Goal: Communication & Community: Answer question/provide support

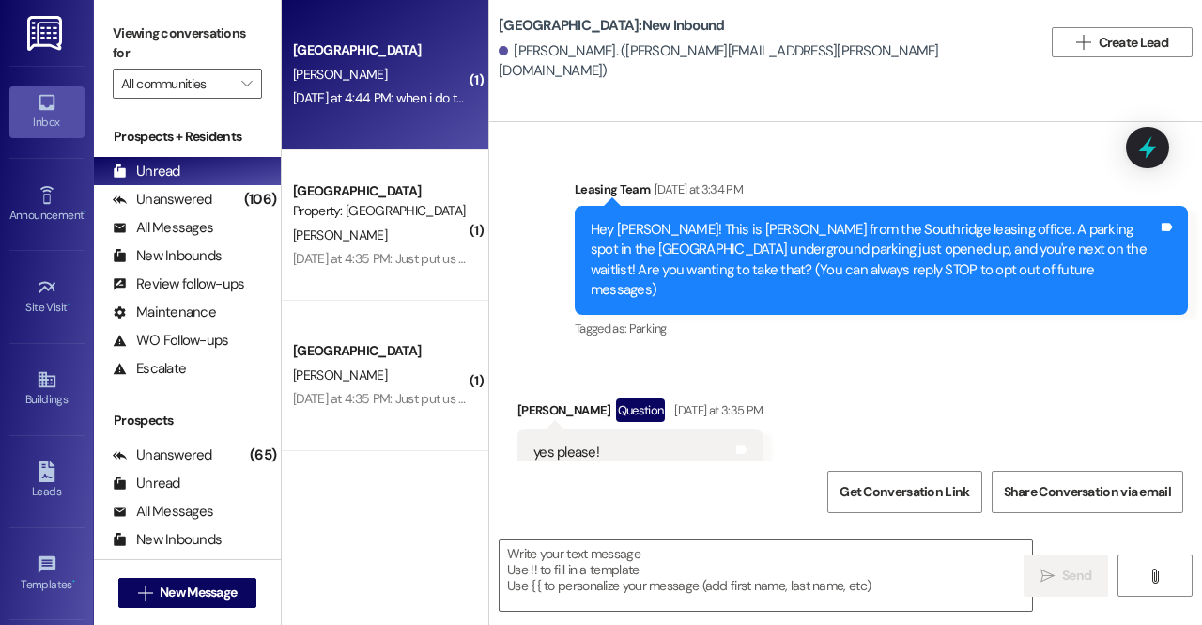
scroll to position [1576, 0]
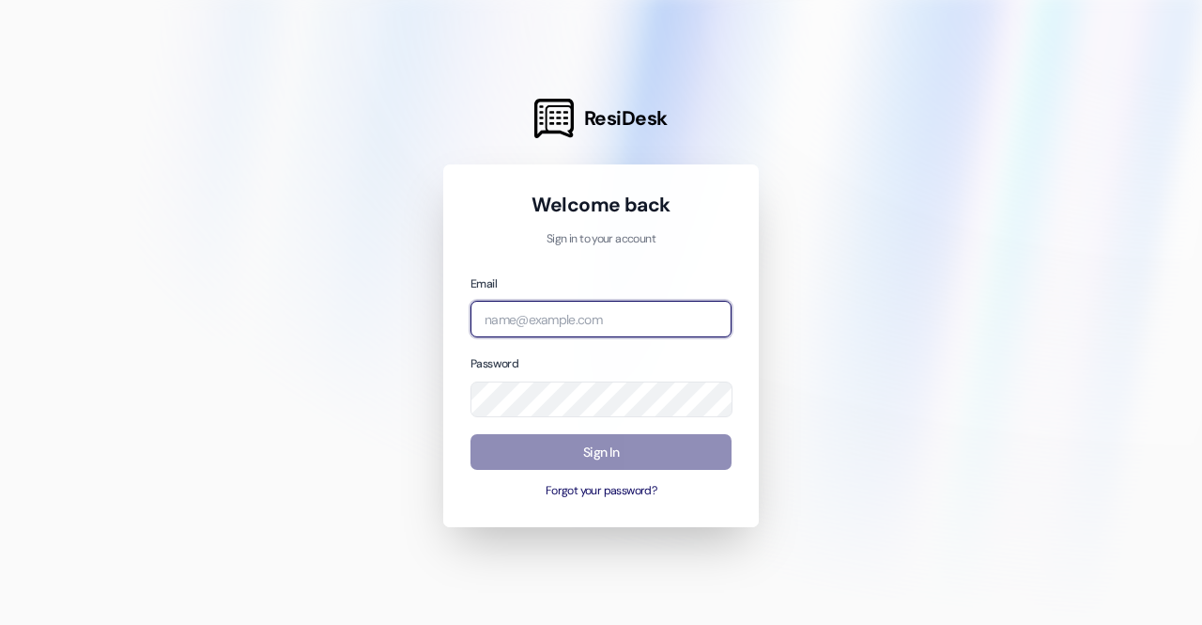
type input "leasing.southridge@redstoneresidential.com"
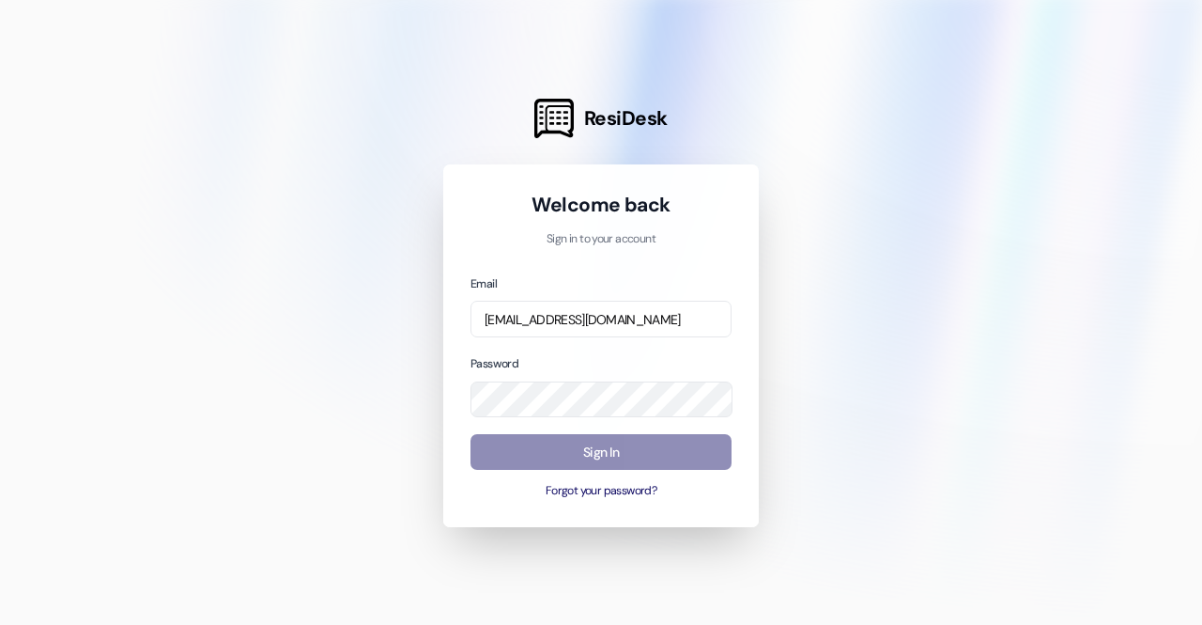
click at [530, 454] on button "Sign In" at bounding box center [600, 452] width 261 height 37
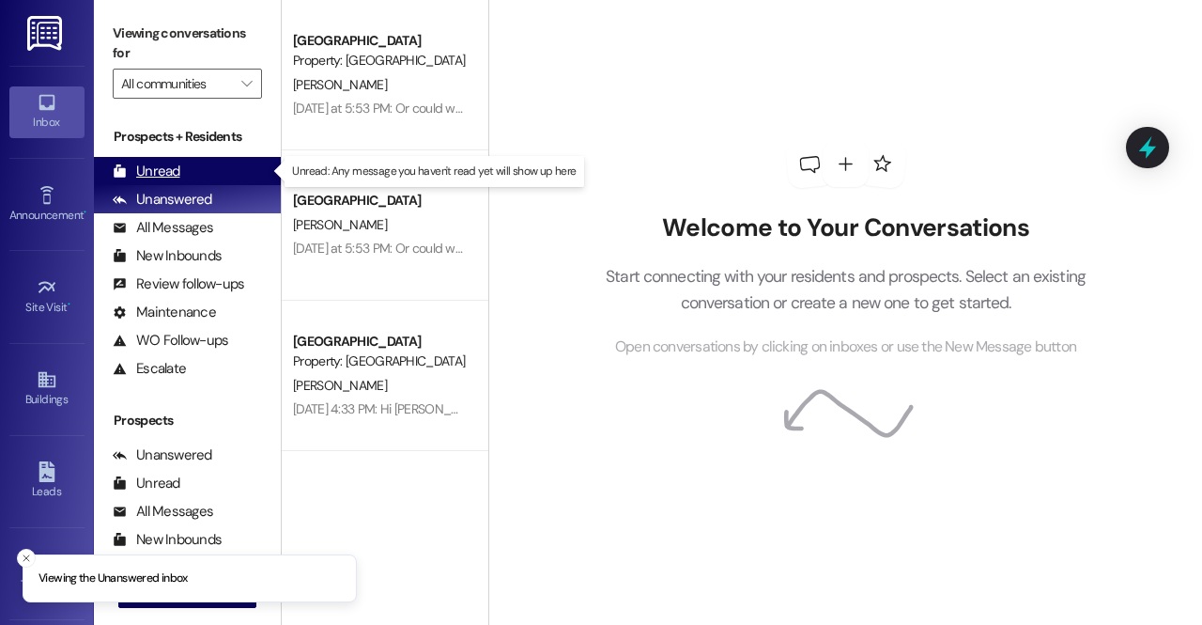
click at [216, 168] on div "Unread (0)" at bounding box center [187, 171] width 187 height 28
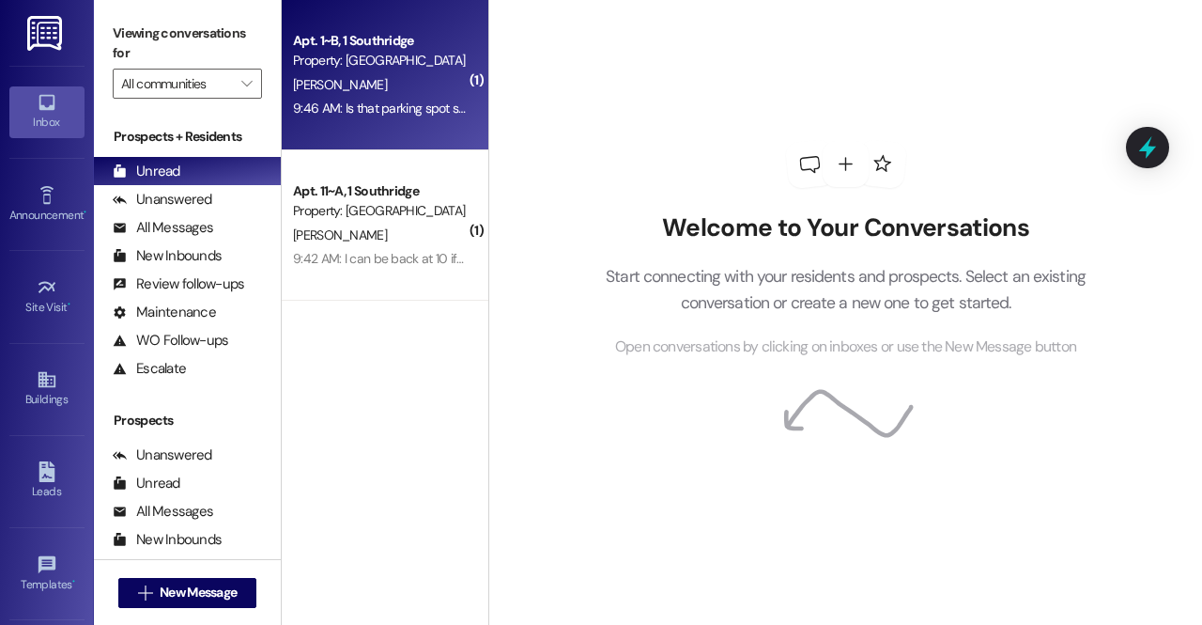
click at [392, 63] on div "Property: Southridge" at bounding box center [380, 61] width 174 height 20
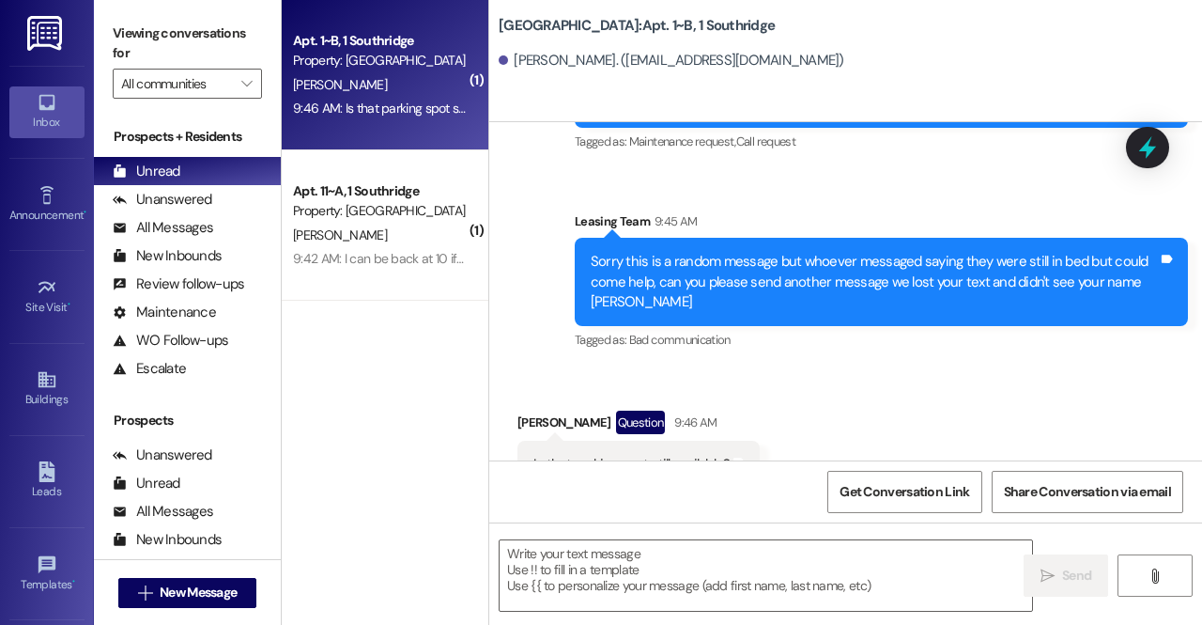
scroll to position [857, 0]
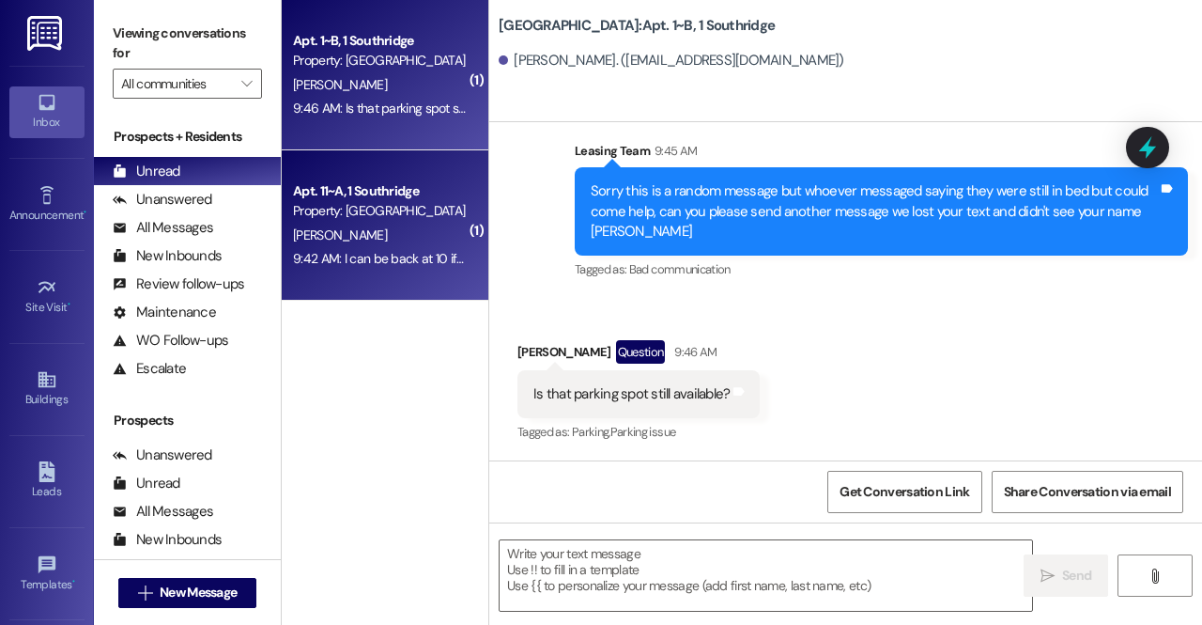
click at [387, 224] on div "H. Bosley" at bounding box center [379, 235] width 177 height 23
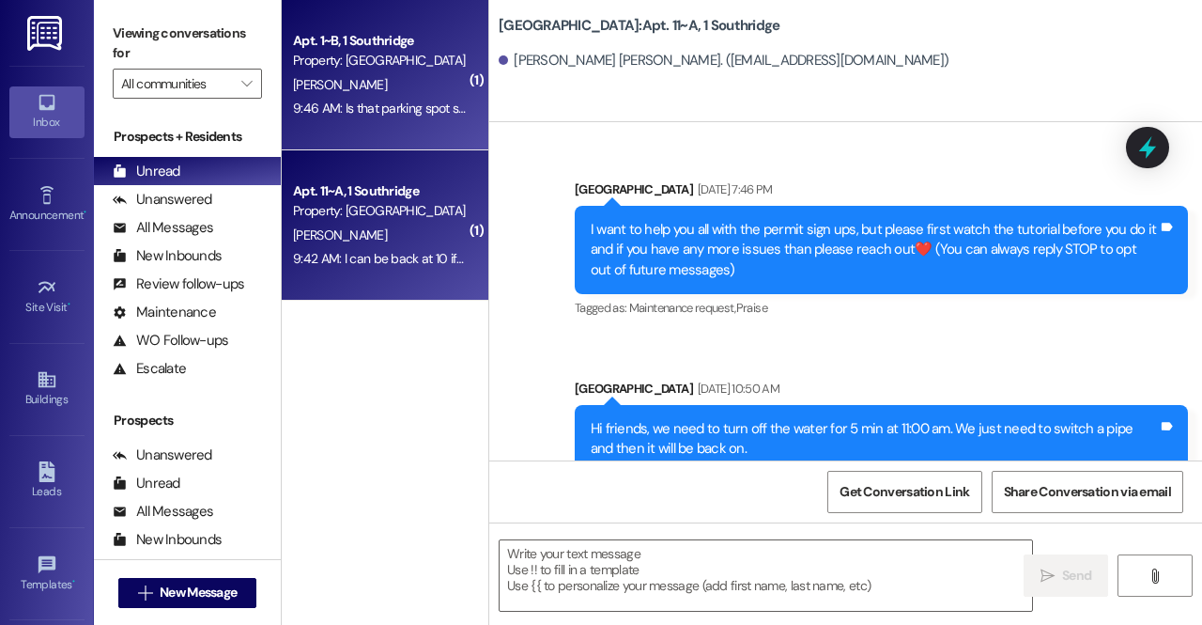
click at [378, 111] on div "9:46 AM: Is that parking spot still available? 9:46 AM: Is that parking spot st…" at bounding box center [409, 108] width 233 height 17
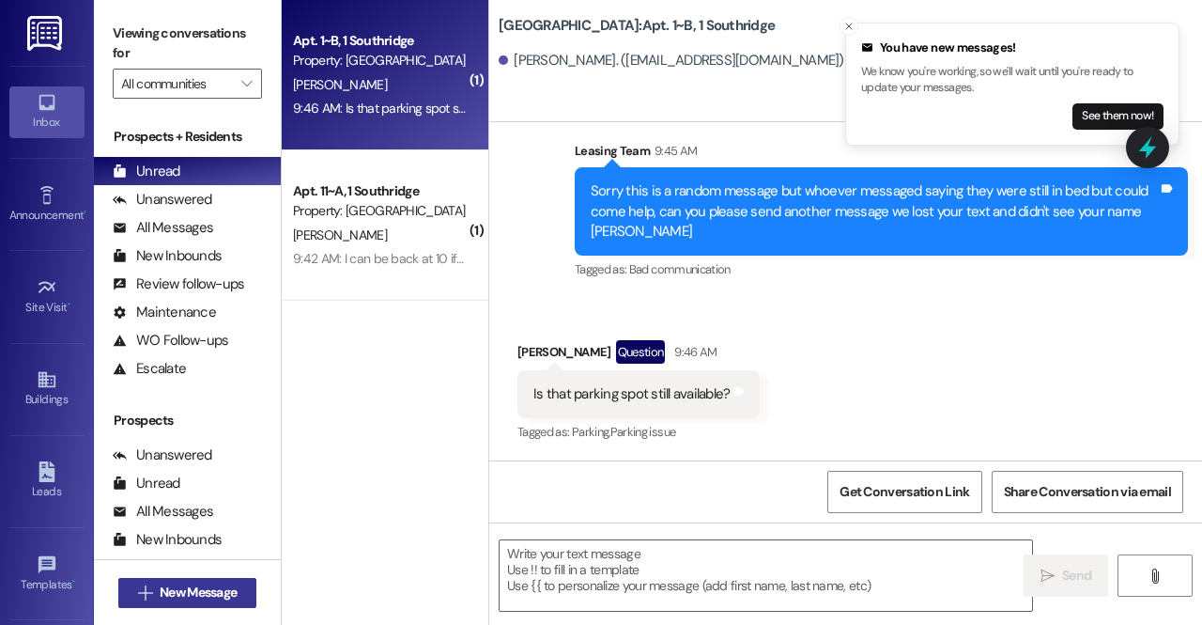
click at [197, 589] on span "New Message" at bounding box center [198, 592] width 77 height 20
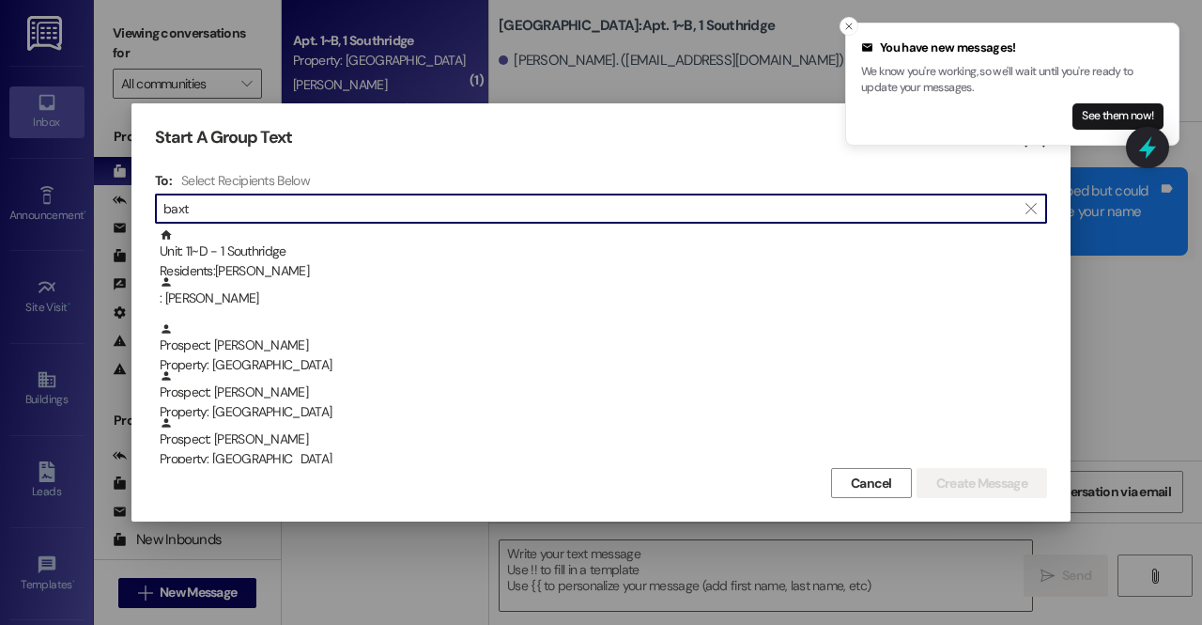
type input "baxt"
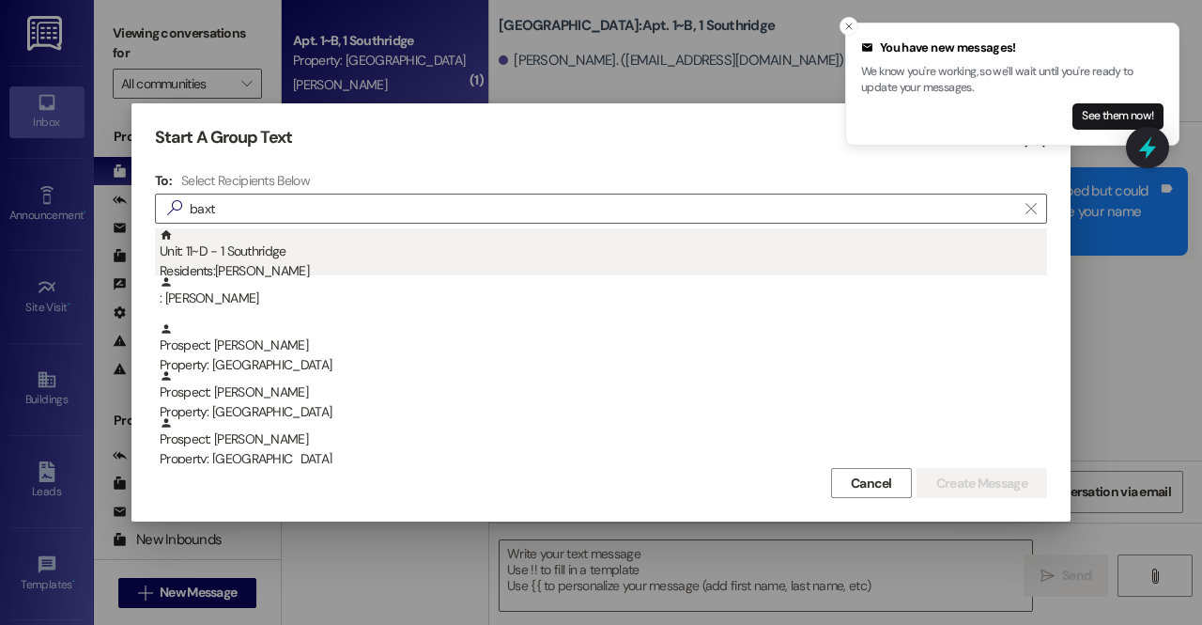
click at [331, 253] on div "Unit: 11~D - 1 Southridge Residents: Miles Baxter" at bounding box center [603, 255] width 887 height 54
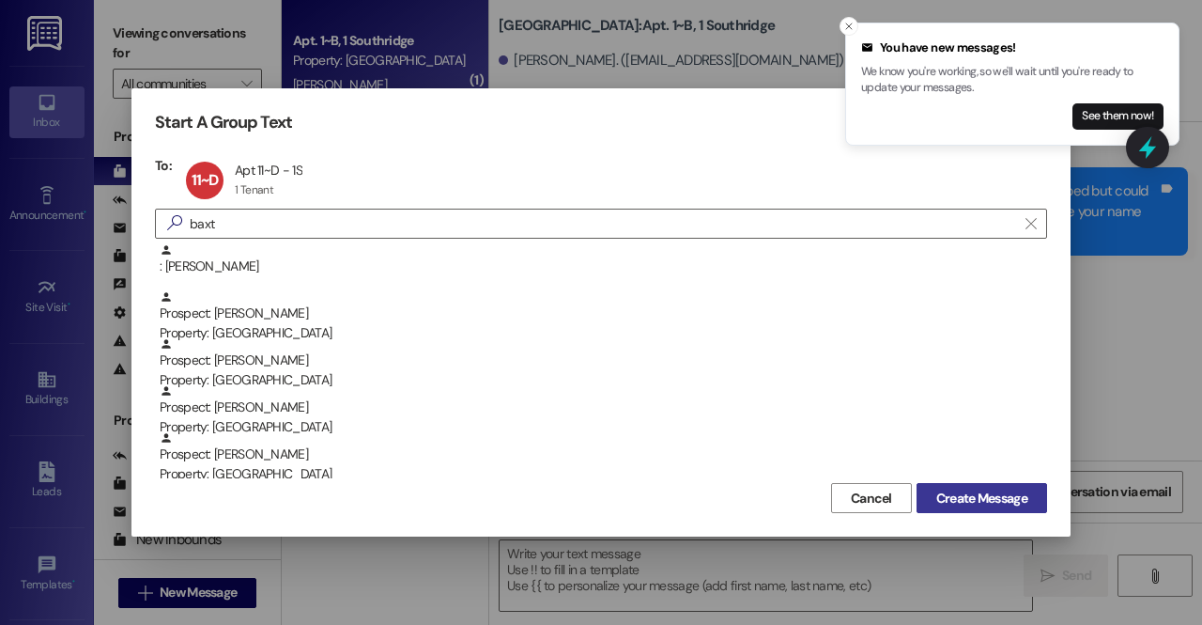
click at [967, 509] on button "Create Message" at bounding box center [982, 498] width 131 height 30
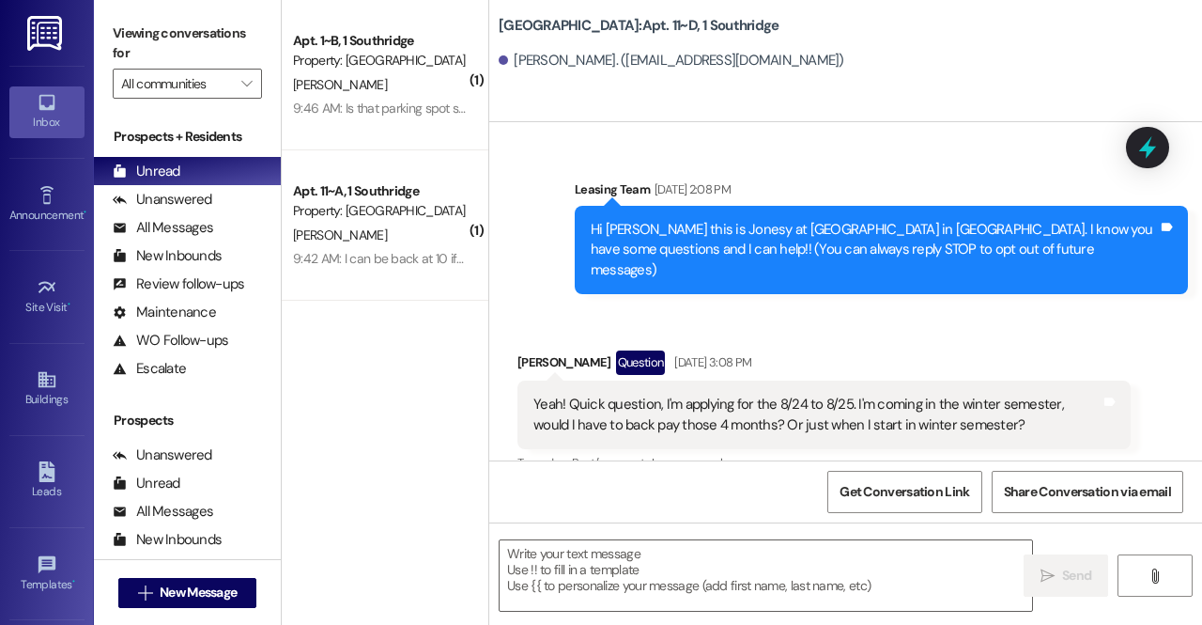
scroll to position [40329, 0]
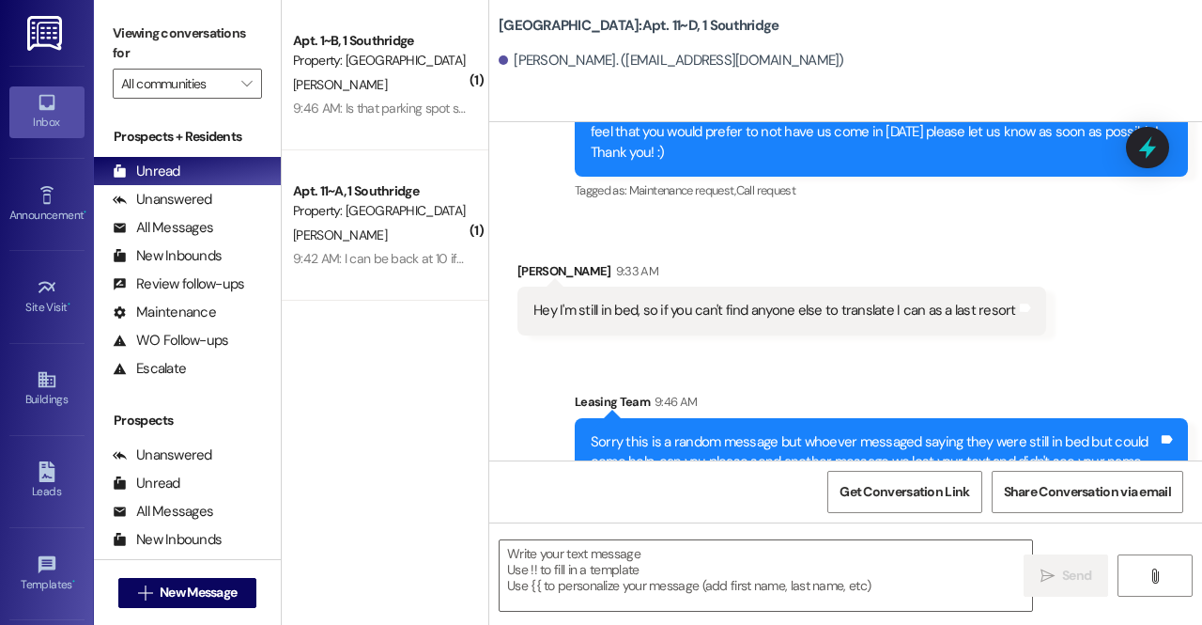
click at [687, 526] on div " Send " at bounding box center [845, 592] width 713 height 141
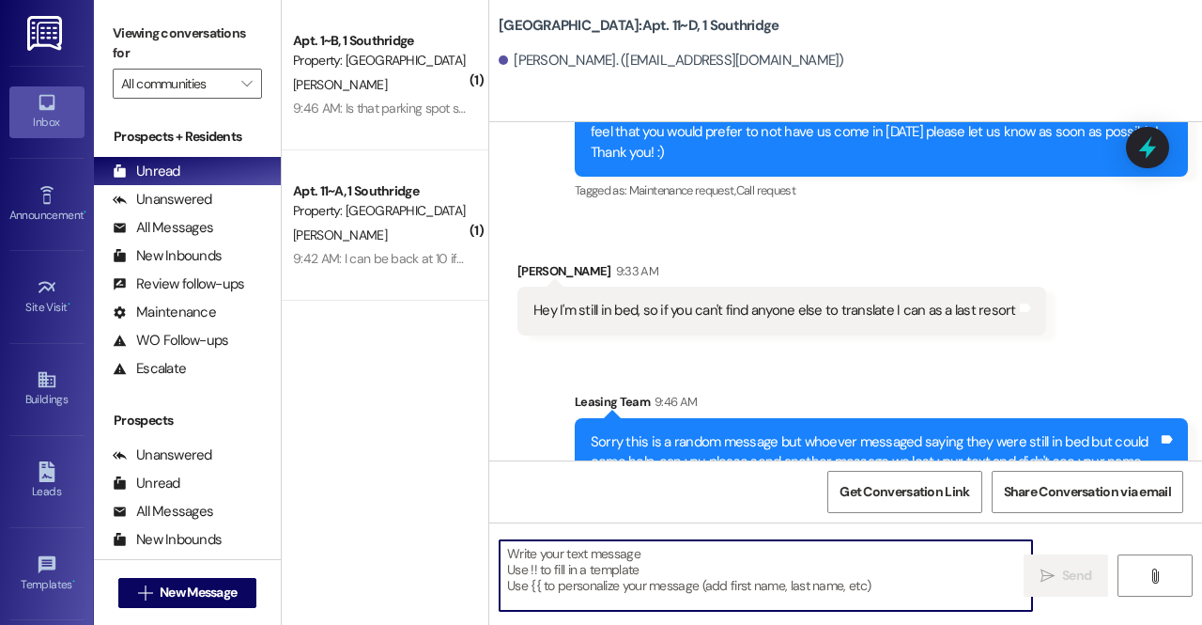
click at [661, 574] on textarea at bounding box center [766, 575] width 532 height 70
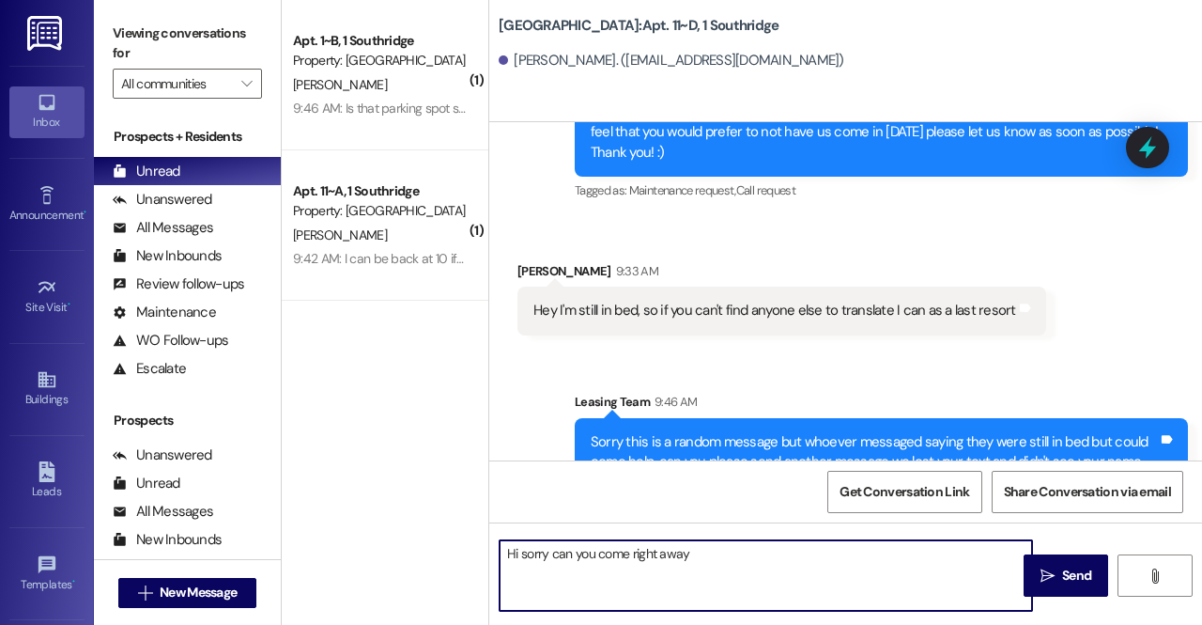
type textarea "?"
type textarea "Hi sorry! Can you come right away?"
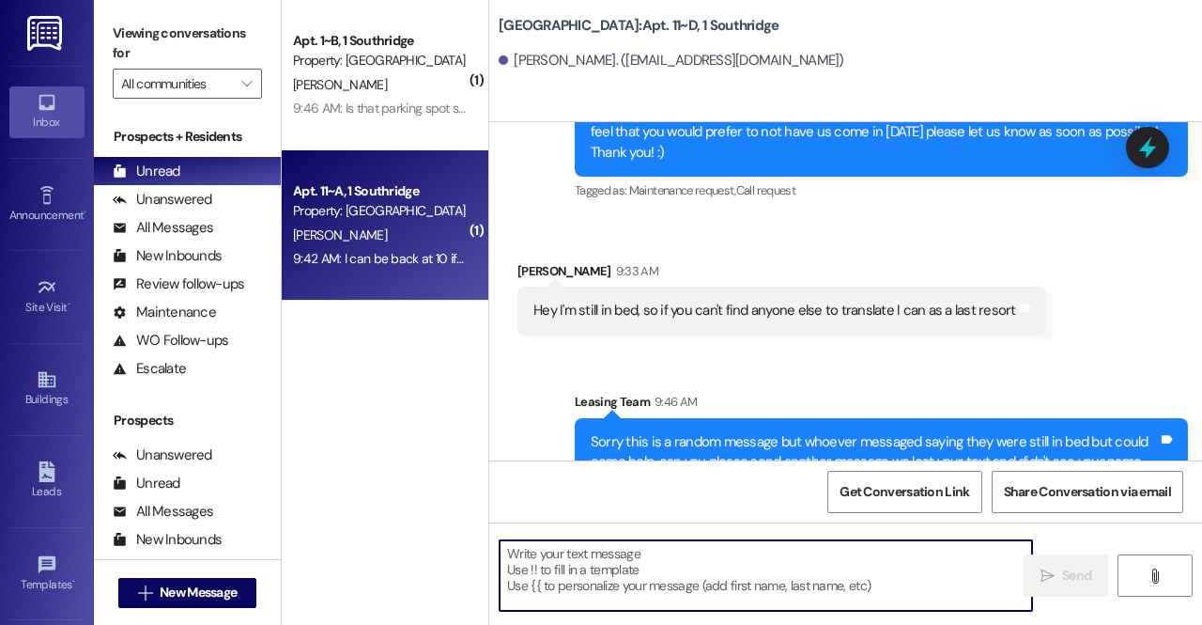
scroll to position [40328, 0]
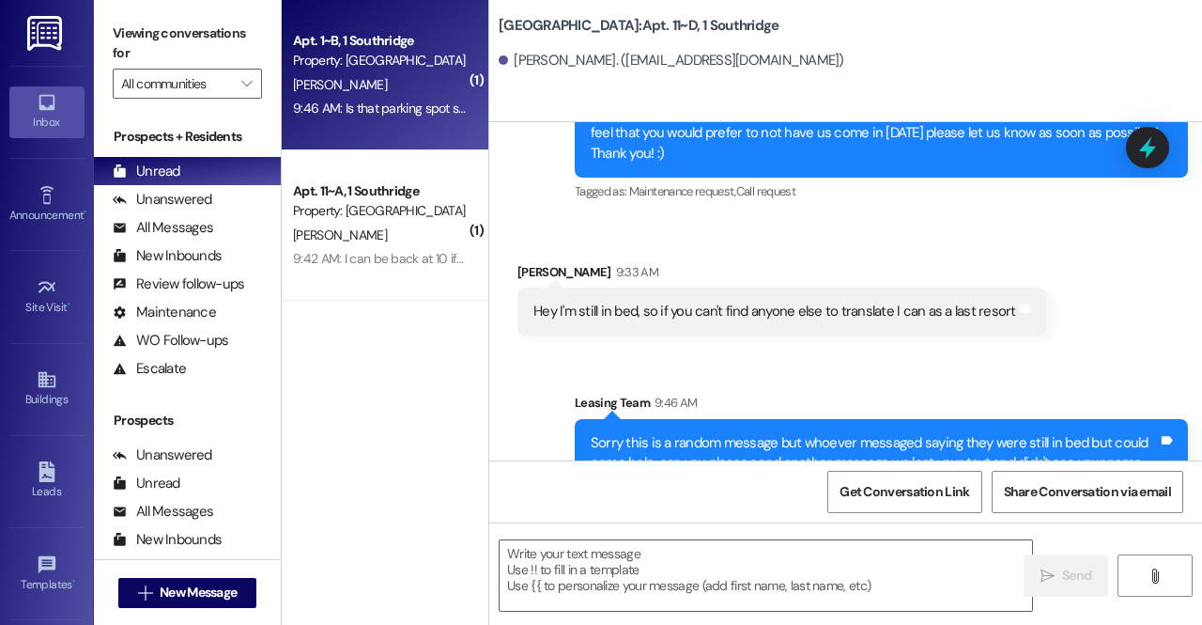
click at [426, 104] on div "9:46 AM: Is that parking spot still available? 9:46 AM: Is that parking spot st…" at bounding box center [409, 108] width 233 height 17
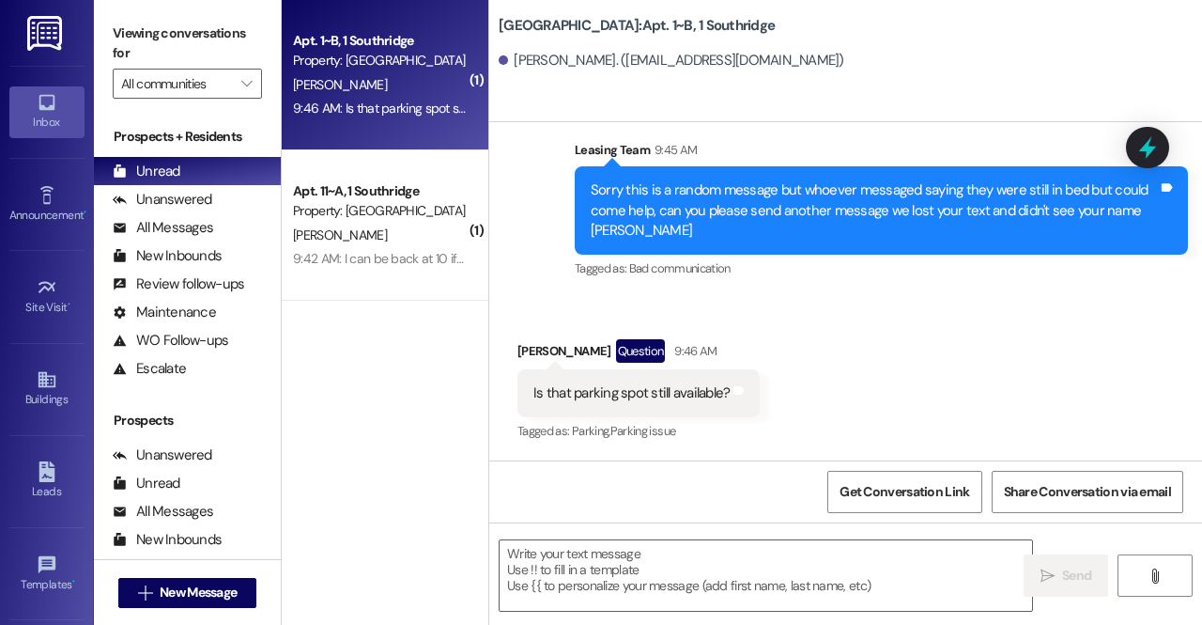
scroll to position [857, 0]
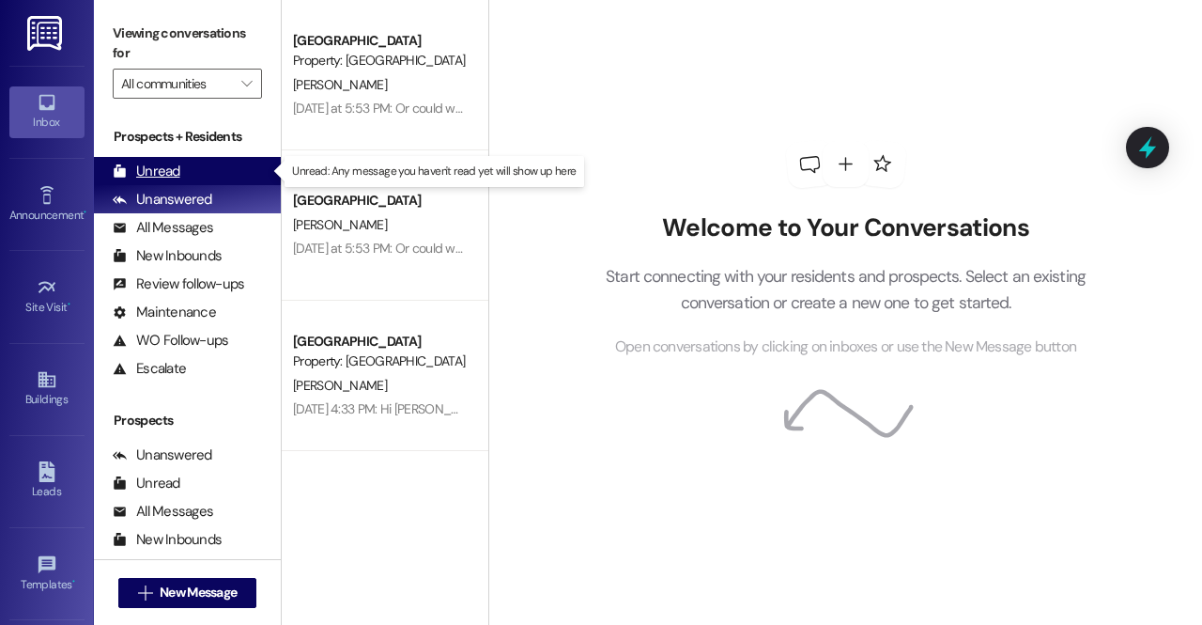
click at [214, 184] on div "Unread (0)" at bounding box center [187, 171] width 187 height 28
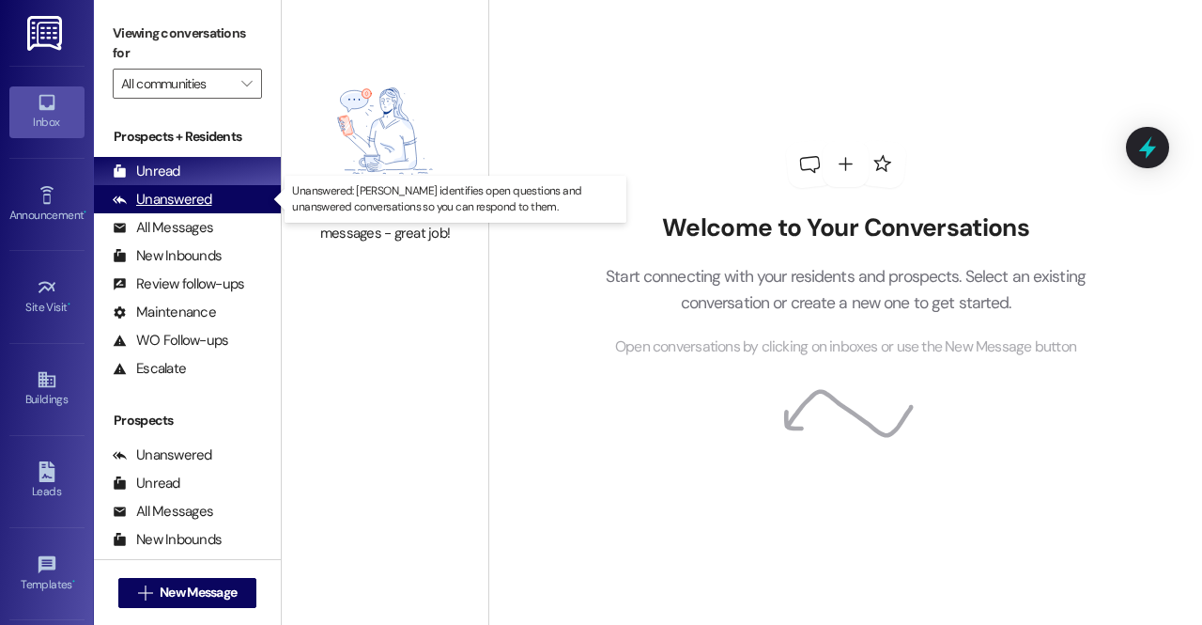
click at [215, 203] on div "Unanswered (0)" at bounding box center [187, 199] width 187 height 28
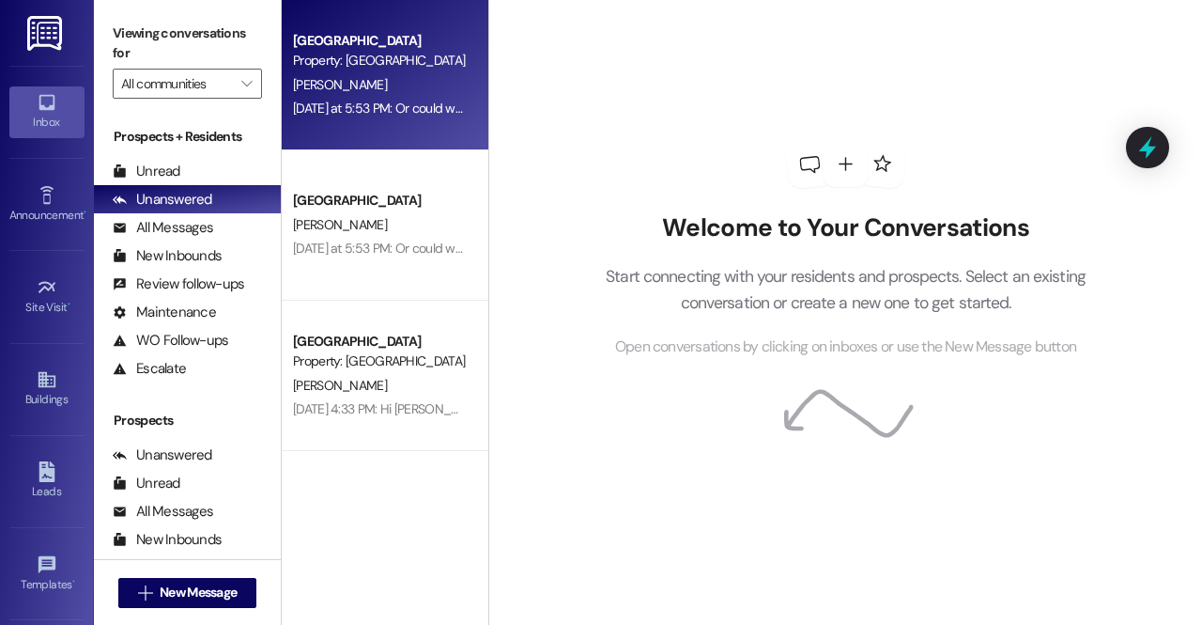
click at [353, 80] on div "[PERSON_NAME]" at bounding box center [379, 84] width 177 height 23
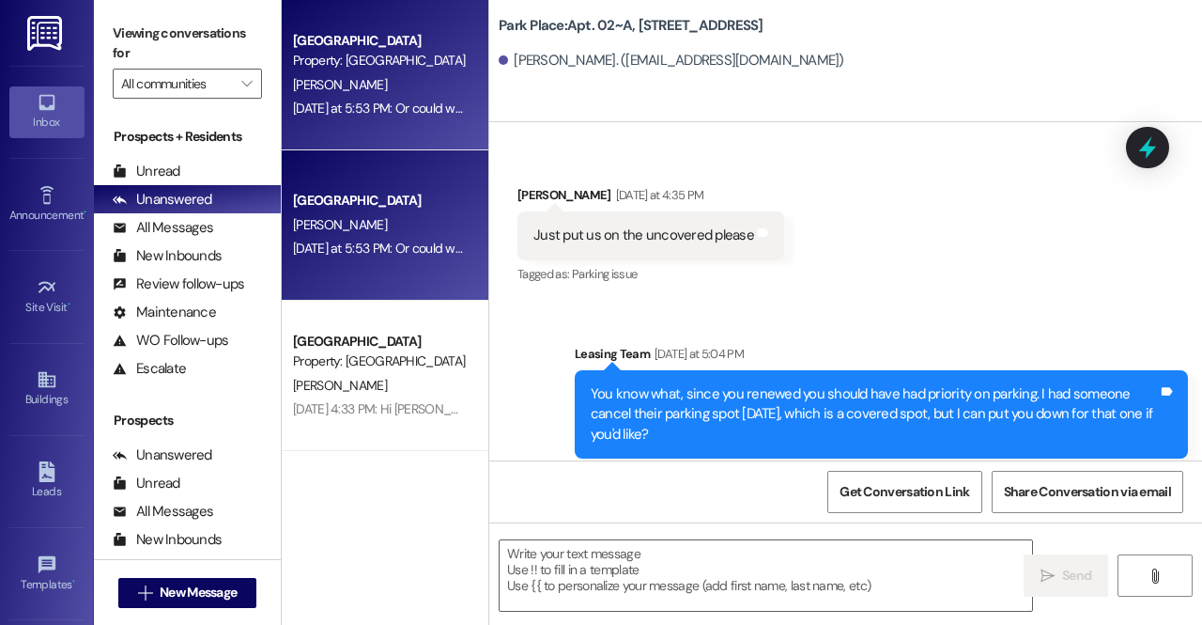
scroll to position [119136, 0]
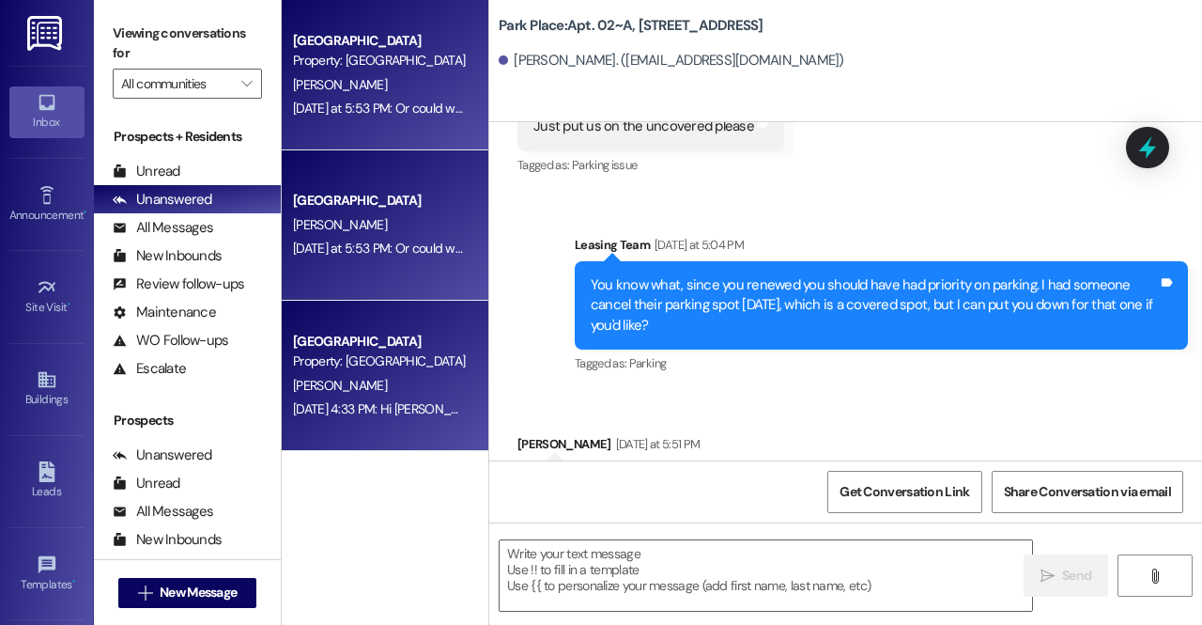
click at [436, 377] on div "E. Duncan" at bounding box center [379, 385] width 177 height 23
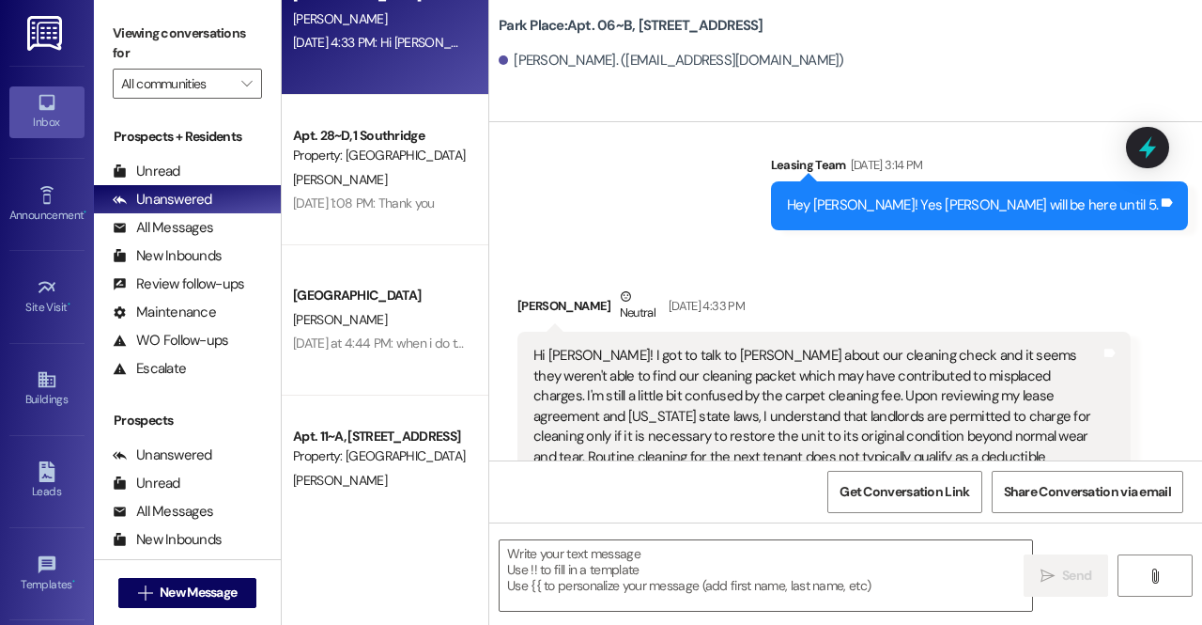
scroll to position [513, 0]
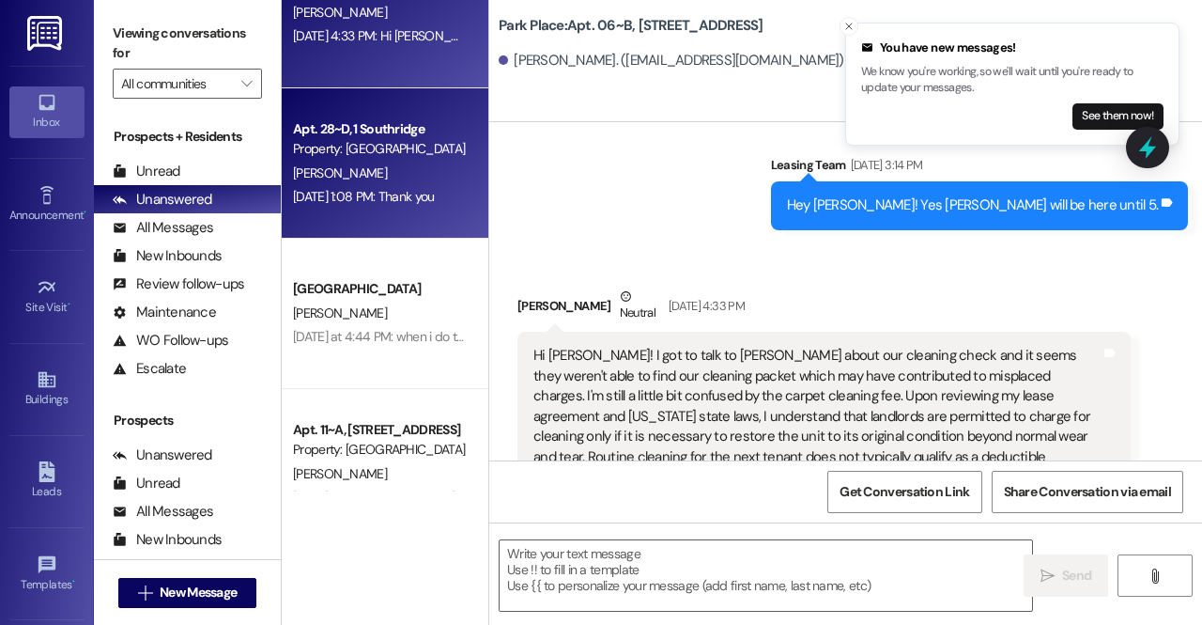
click at [409, 175] on div "A. Astorga" at bounding box center [379, 173] width 177 height 23
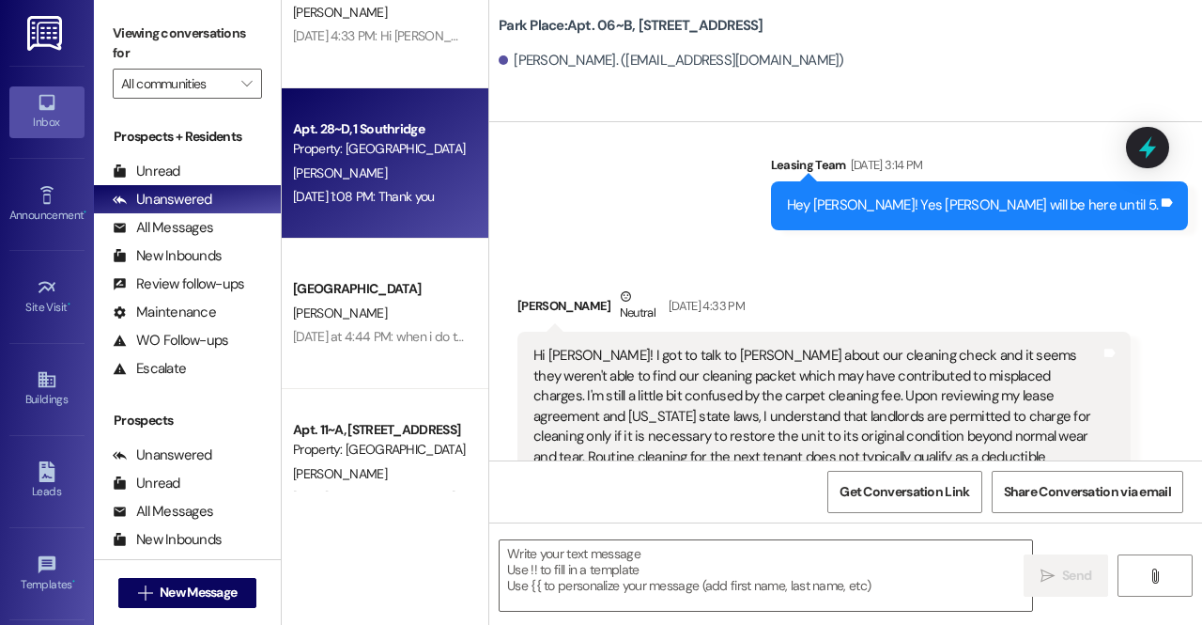
click at [409, 175] on div "A. Astorga" at bounding box center [379, 173] width 177 height 23
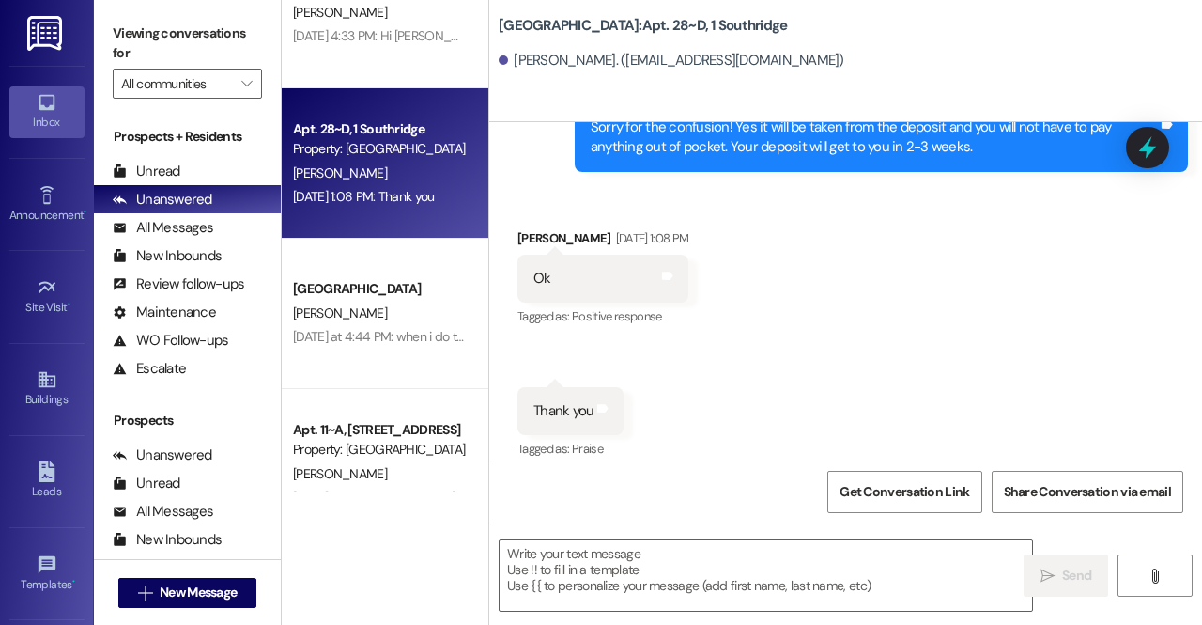
scroll to position [26671, 0]
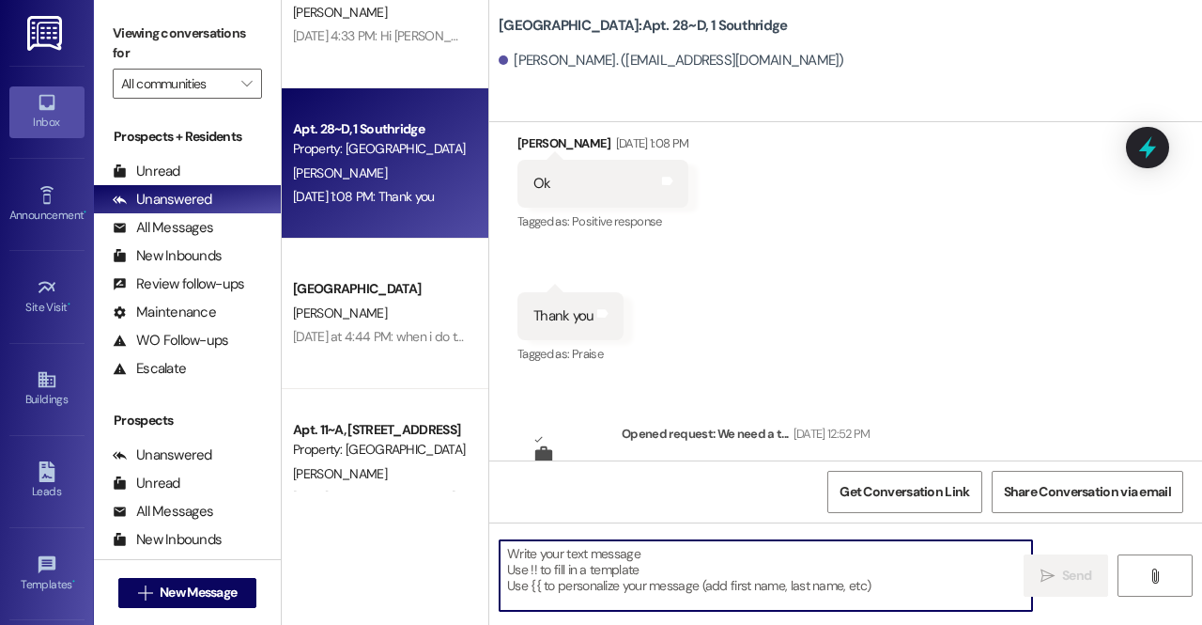
click at [595, 559] on textarea at bounding box center [766, 575] width 532 height 70
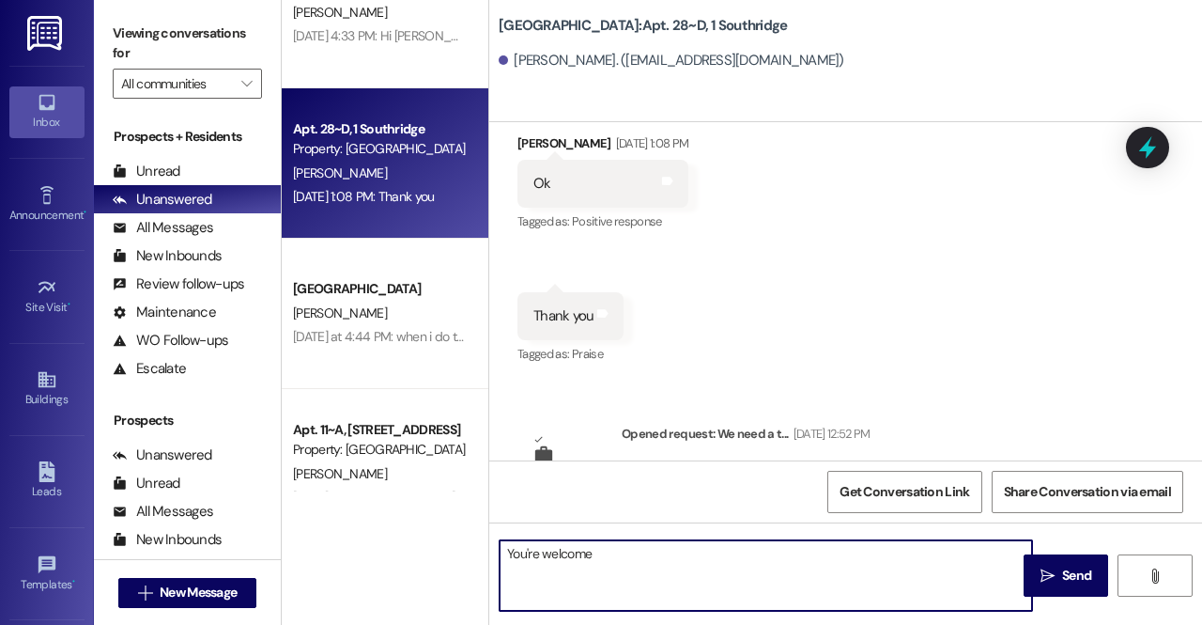
type textarea "You're welcome!"
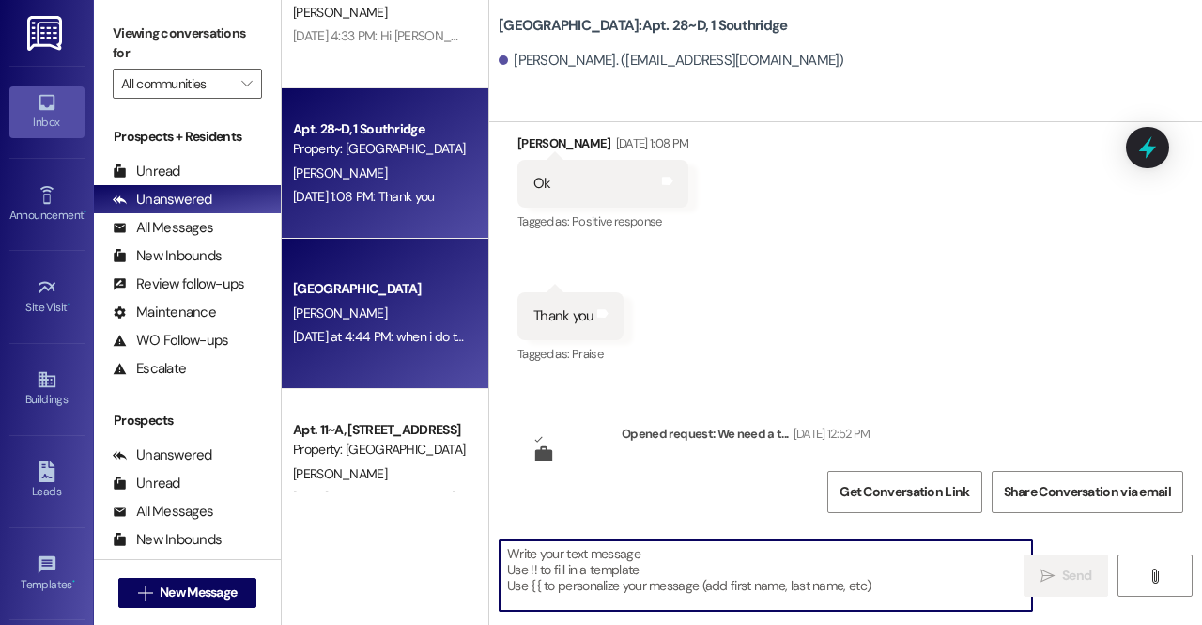
click at [413, 317] on div "[PERSON_NAME]" at bounding box center [379, 312] width 177 height 23
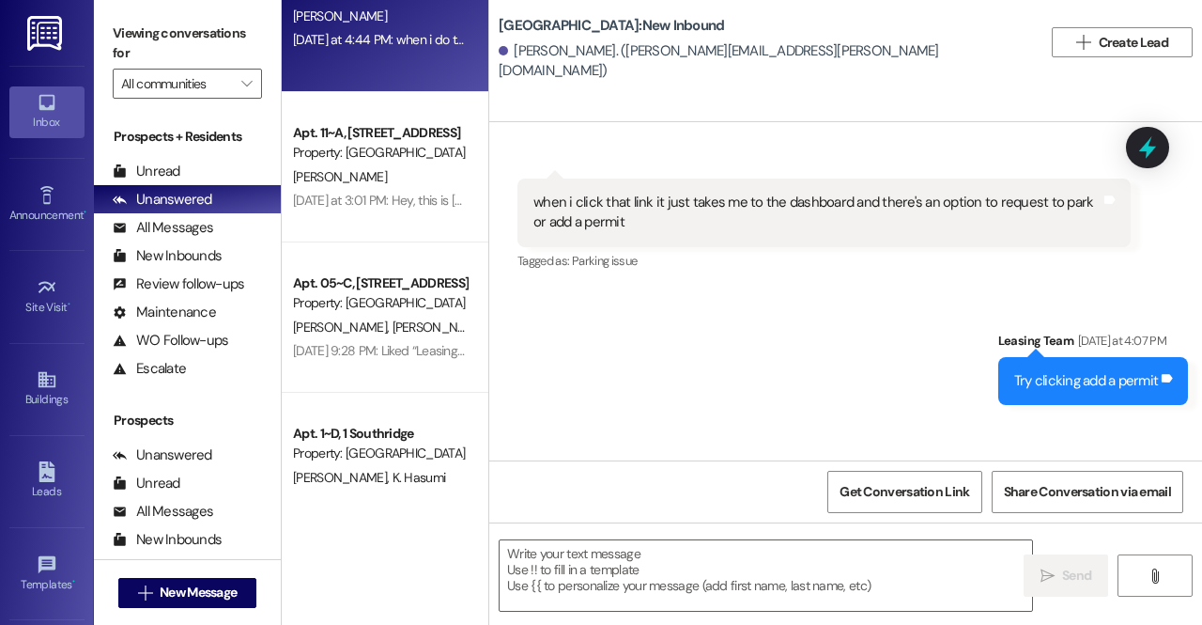
scroll to position [1576, 0]
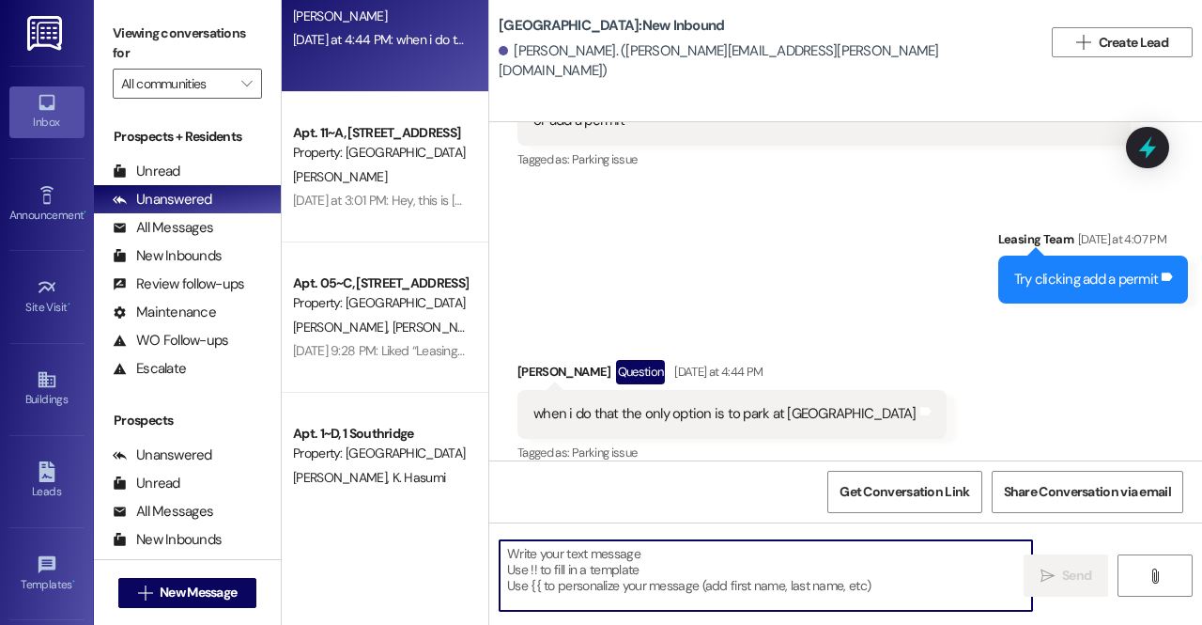
click at [648, 596] on textarea at bounding box center [766, 575] width 532 height 70
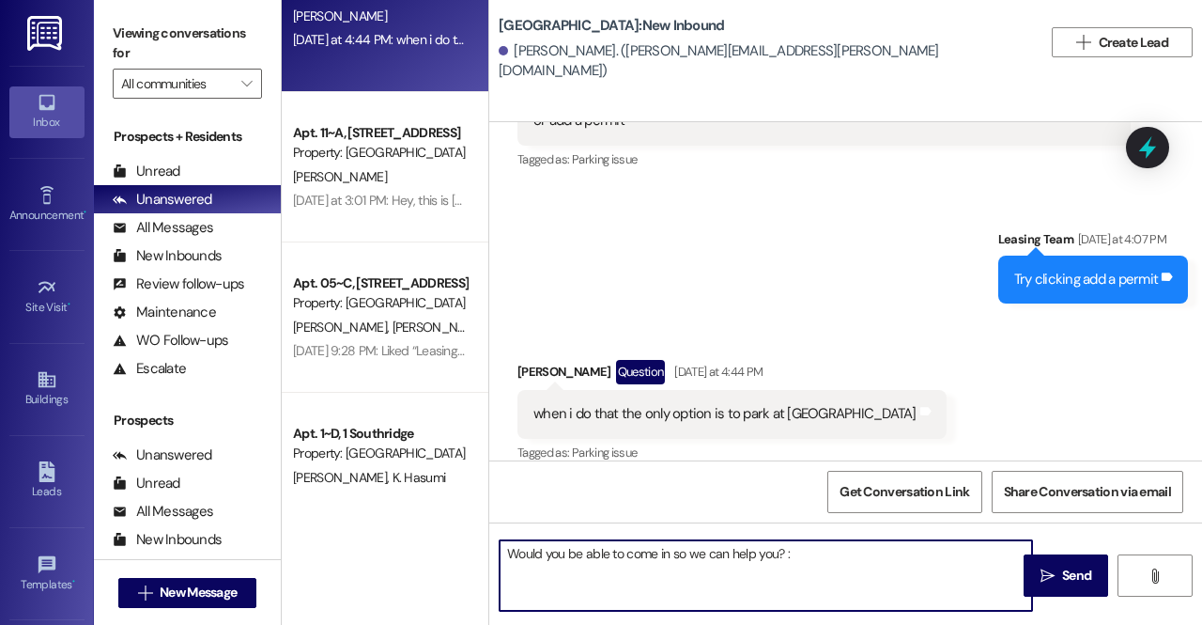
type textarea "Would you be able to come in so we can help you? :)"
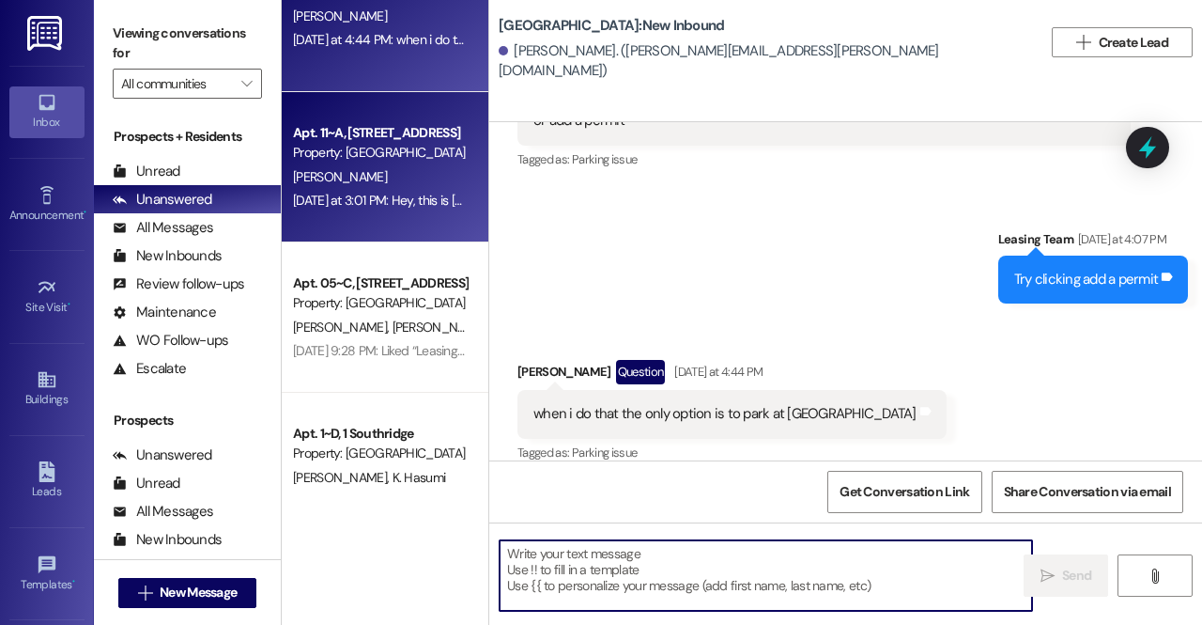
click at [377, 182] on div "S. Bates" at bounding box center [379, 176] width 177 height 23
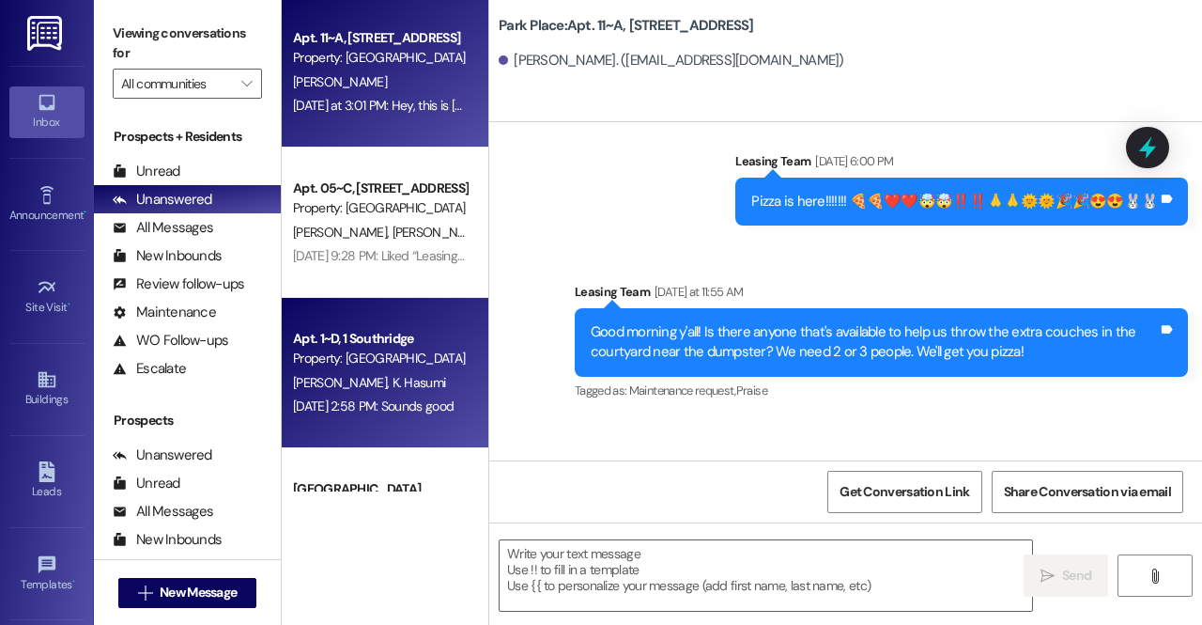
scroll to position [903, 0]
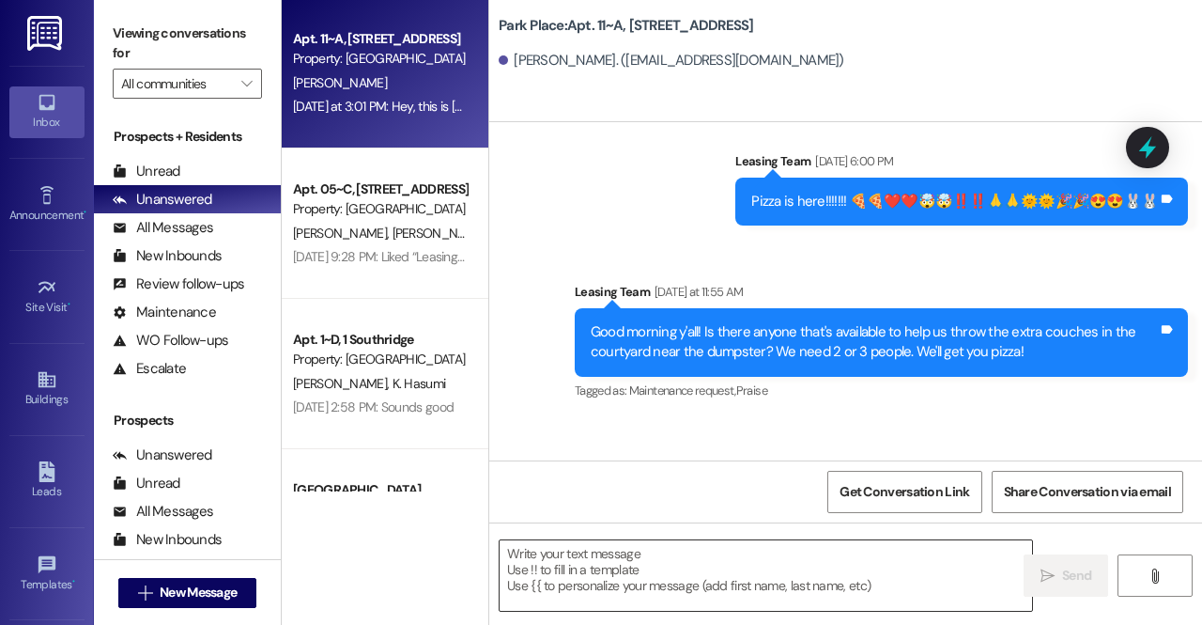
click at [636, 578] on textarea at bounding box center [766, 575] width 532 height 70
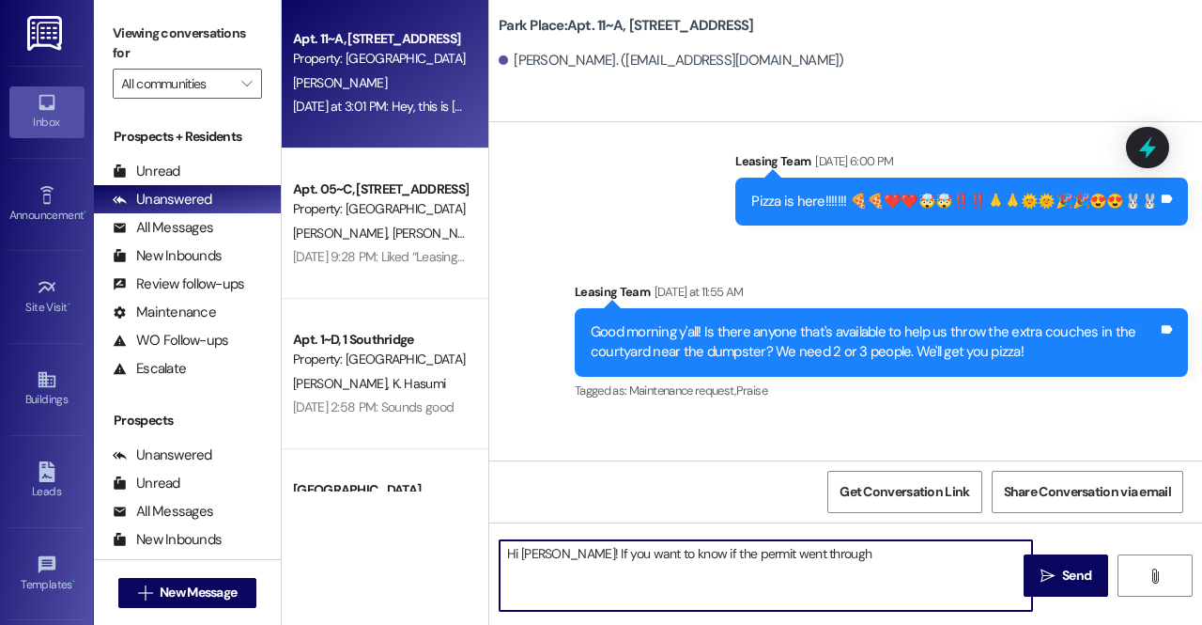
type textarea "Hi Simeon! If you want to know if the permit went through"
